Goal: Check status

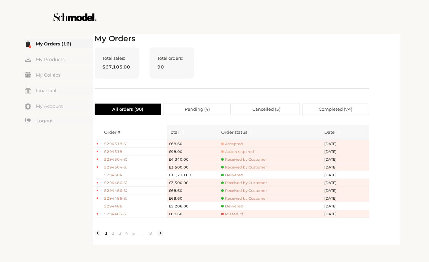
click at [261, 111] on span "Cancelled ( 5 )" at bounding box center [266, 109] width 28 height 11
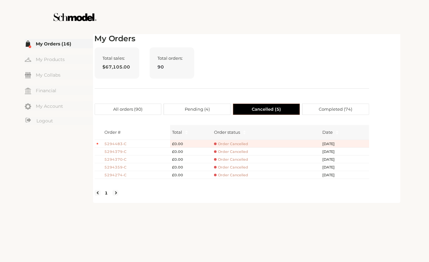
click at [130, 112] on span "All orders ( 90 )" at bounding box center [127, 109] width 29 height 11
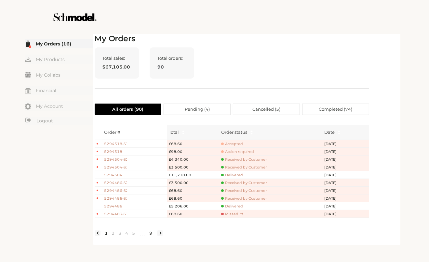
click at [153, 236] on link "9" at bounding box center [151, 233] width 7 height 6
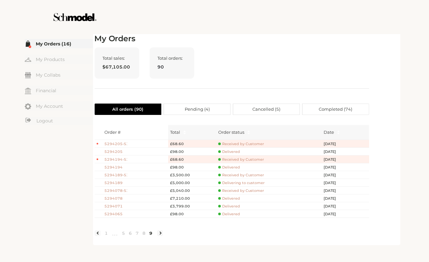
click at [273, 108] on span "Cancelled ( 5 )" at bounding box center [266, 109] width 28 height 11
